Goal: Task Accomplishment & Management: Complete application form

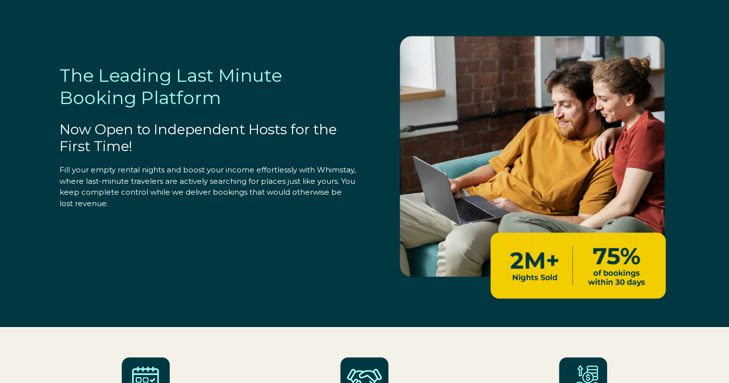
select select "US"
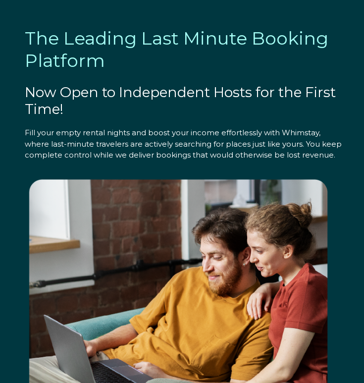
select select "US"
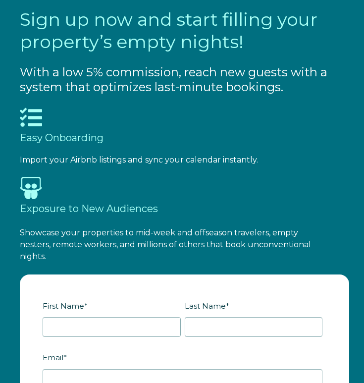
scroll to position [1382, 0]
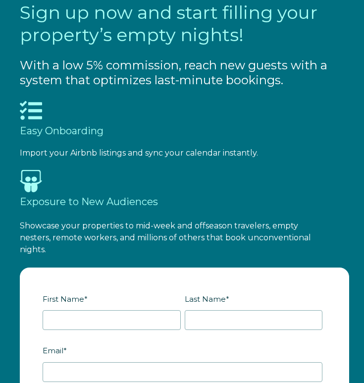
click at [141, 153] on span "Import your Airbnb listings and sync your calendar instantly." at bounding box center [139, 152] width 238 height 9
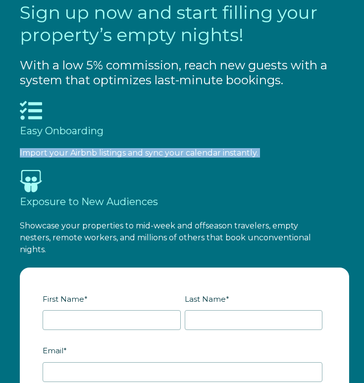
click at [141, 153] on span "Import your Airbnb listings and sync your calendar instantly." at bounding box center [139, 152] width 238 height 9
copy div "Import your Airbnb listings and sync your calendar instantly."
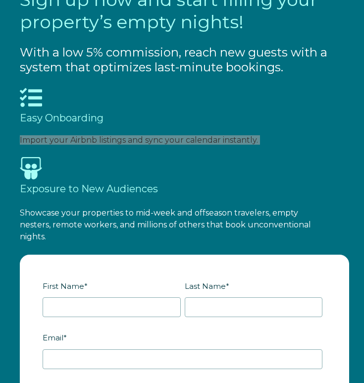
scroll to position [1401, 0]
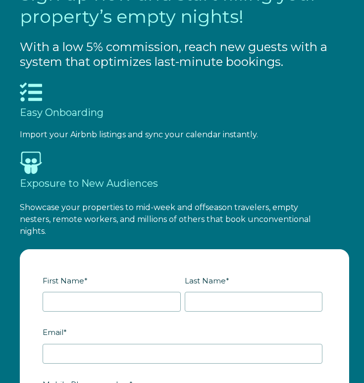
click at [296, 216] on span "Showcase your properties to mid-week and offseason travelers, empty nesters, re…" at bounding box center [165, 219] width 291 height 33
